Goal: Transaction & Acquisition: Obtain resource

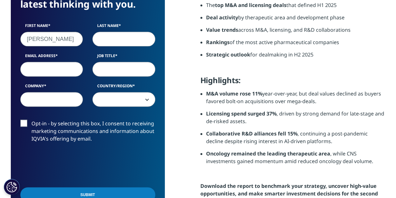
type input "[PERSON_NAME]"
type input "[EMAIL_ADDRESS][DOMAIN_NAME]"
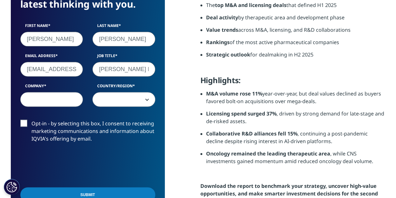
type input "[PERSON_NAME] Lead"
type input "JNJ"
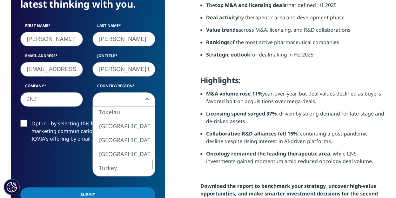
select select "Switzerland"
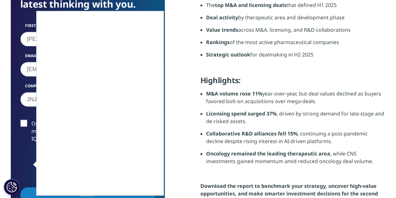
click at [77, 103] on iframe at bounding box center [100, 103] width 127 height 184
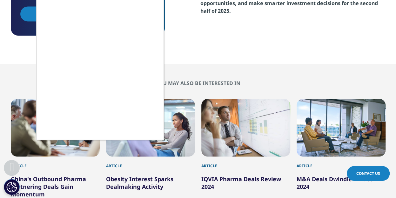
scroll to position [540, 0]
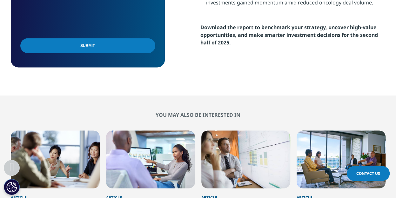
click at [116, 43] on input "Submit" at bounding box center [87, 45] width 135 height 15
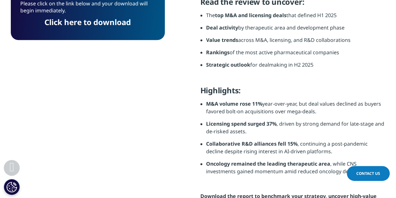
scroll to position [307, 0]
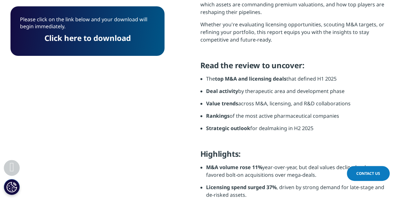
click at [100, 36] on link "Click here to download" at bounding box center [87, 38] width 86 height 10
